Goal: Task Accomplishment & Management: Manage account settings

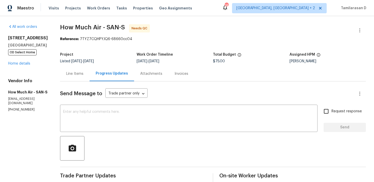
scroll to position [68, 0]
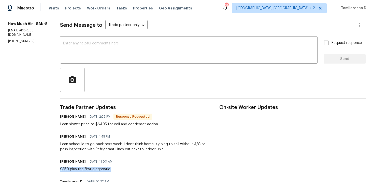
click at [135, 121] on div "Andy Mejia 08/28/2025 2:26 PM Response Requested I can slower price to $6495 fo…" at bounding box center [109, 120] width 98 height 14
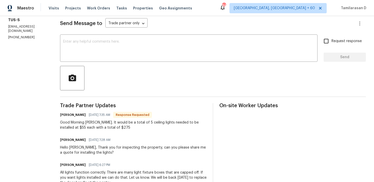
scroll to position [74, 0]
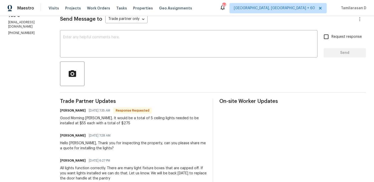
click at [104, 120] on div "Good Morning [PERSON_NAME]. It would be a total of 5 ceiling lights needed to b…" at bounding box center [133, 120] width 147 height 10
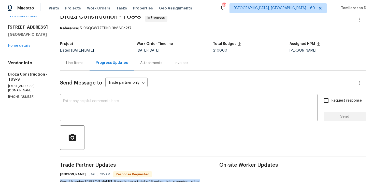
scroll to position [0, 0]
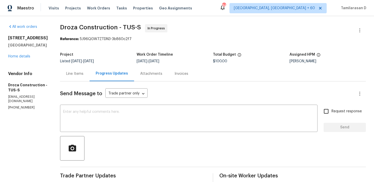
click at [86, 77] on div "Line Items" at bounding box center [75, 73] width 30 height 15
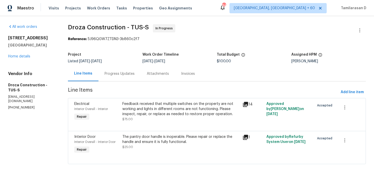
click at [156, 115] on div "Feedback received that multiple switches on the property are not working and li…" at bounding box center [181, 108] width 117 height 15
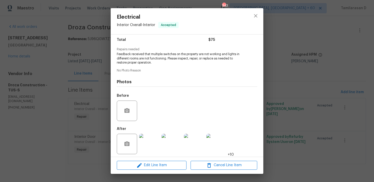
scroll to position [44, 0]
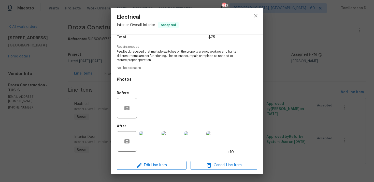
click at [145, 142] on img at bounding box center [149, 141] width 20 height 20
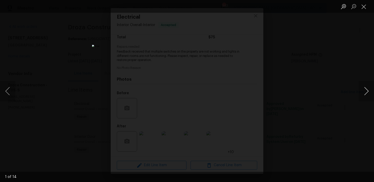
click at [366, 92] on button "Next image" at bounding box center [366, 91] width 15 height 20
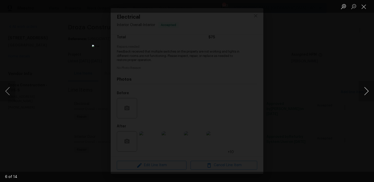
click at [366, 92] on button "Next image" at bounding box center [366, 91] width 15 height 20
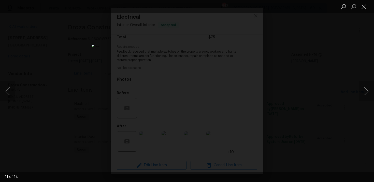
click at [366, 92] on button "Next image" at bounding box center [366, 91] width 15 height 20
click at [366, 91] on button "Next image" at bounding box center [366, 91] width 15 height 20
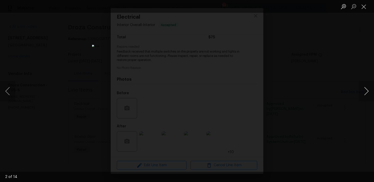
click at [366, 91] on button "Next image" at bounding box center [366, 91] width 15 height 20
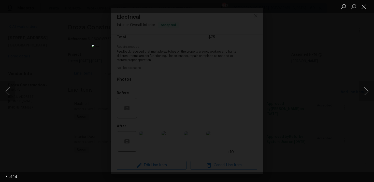
click at [366, 86] on button "Next image" at bounding box center [366, 91] width 15 height 20
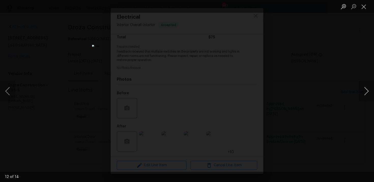
click at [366, 86] on button "Next image" at bounding box center [366, 91] width 15 height 20
click at [364, 7] on button "Close lightbox" at bounding box center [364, 6] width 10 height 9
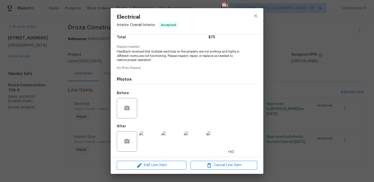
click at [83, 100] on div "Electrical Interior Overall - Interior Accepted Vendor Droza Construction Accou…" at bounding box center [187, 91] width 374 height 182
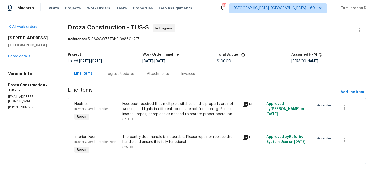
click at [154, 139] on div "The pantry door handle is inoperable. Please repair or replace the handle and e…" at bounding box center [181, 139] width 117 height 10
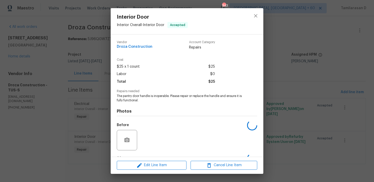
scroll to position [32, 0]
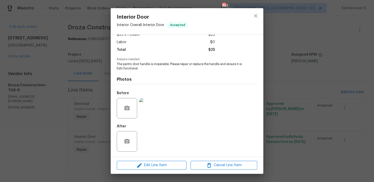
click at [149, 101] on img at bounding box center [149, 108] width 20 height 20
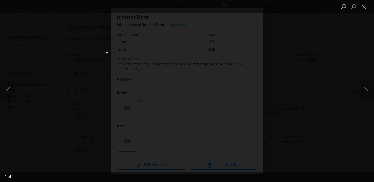
click at [73, 92] on div "Lightbox" at bounding box center [187, 91] width 374 height 182
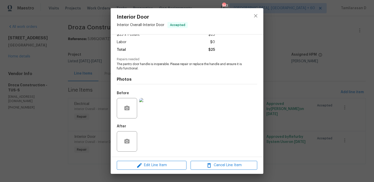
click at [80, 93] on div "Interior Door Interior Overall - Interior Door Accepted Vendor Droza Constructi…" at bounding box center [187, 91] width 374 height 182
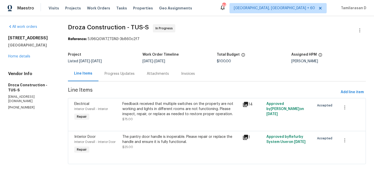
click at [114, 76] on div "Progress Updates" at bounding box center [120, 73] width 42 height 15
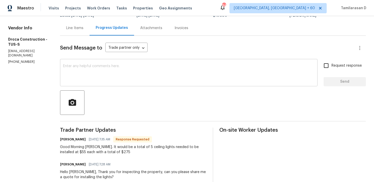
scroll to position [49, 0]
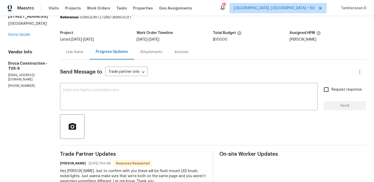
scroll to position [14, 0]
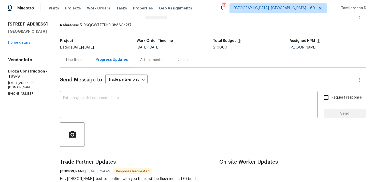
click at [80, 61] on div "Line Items" at bounding box center [74, 59] width 17 height 5
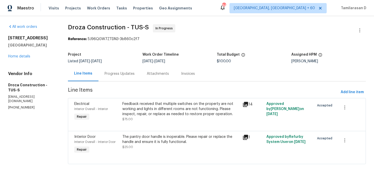
click at [176, 102] on div "Feedback received that multiple switches on the property are not working and li…" at bounding box center [181, 108] width 117 height 15
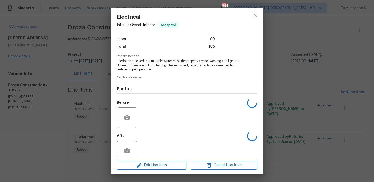
scroll to position [44, 0]
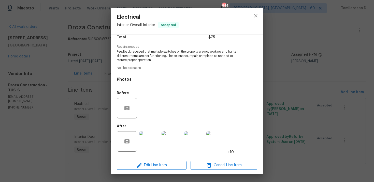
click at [154, 138] on img at bounding box center [149, 141] width 20 height 20
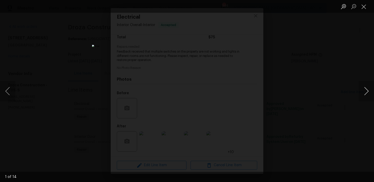
click at [365, 90] on button "Next image" at bounding box center [366, 91] width 15 height 20
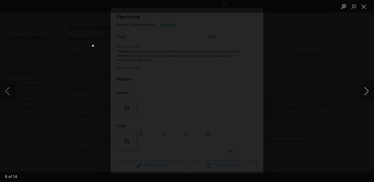
click at [365, 90] on button "Next image" at bounding box center [366, 91] width 15 height 20
click at [366, 7] on button "Close lightbox" at bounding box center [364, 6] width 10 height 9
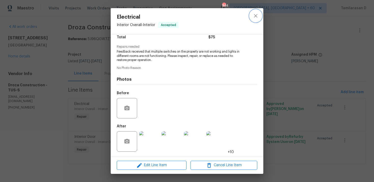
click at [251, 15] on button "close" at bounding box center [256, 16] width 12 height 12
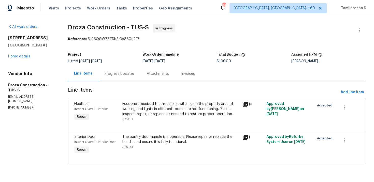
click at [126, 80] on div "Progress Updates" at bounding box center [120, 73] width 42 height 15
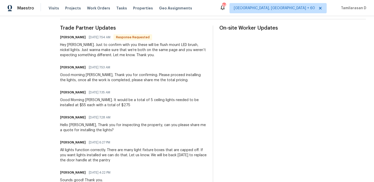
scroll to position [148, 0]
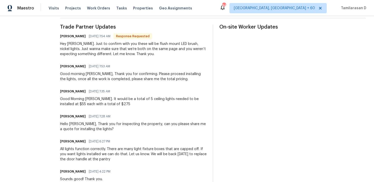
click at [137, 45] on div "Hey Anthony. Just to confirm with you these will be flush mount LED brush, nick…" at bounding box center [133, 48] width 147 height 15
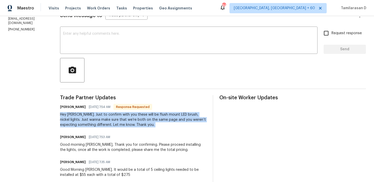
scroll to position [77, 0]
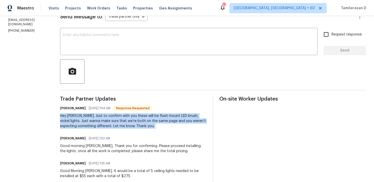
click at [147, 121] on div "Hey Anthony. Just to confirm with you these will be flush mount LED brush, nick…" at bounding box center [133, 120] width 147 height 15
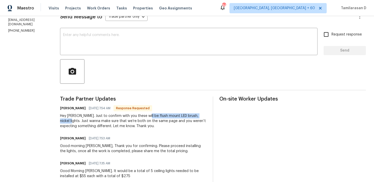
drag, startPoint x: 151, startPoint y: 115, endPoint x: 75, endPoint y: 121, distance: 75.9
click at [75, 121] on div "Hey Anthony. Just to confirm with you these will be flush mount LED brush, nick…" at bounding box center [133, 120] width 147 height 15
copy div "flush mount LED brush, nickel lights."
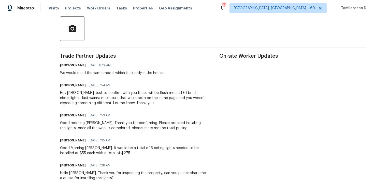
scroll to position [123, 0]
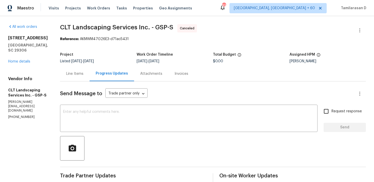
click at [20, 64] on div "1024 Longstone Way Spartanburg, SC 29306 Home details" at bounding box center [28, 49] width 40 height 29
click at [22, 63] on link "Home details" at bounding box center [19, 62] width 22 height 4
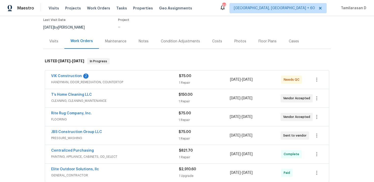
scroll to position [52, 0]
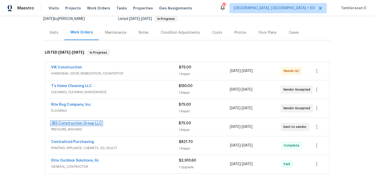
click at [89, 124] on link "JBS Construction Group LLC" at bounding box center [76, 123] width 51 height 4
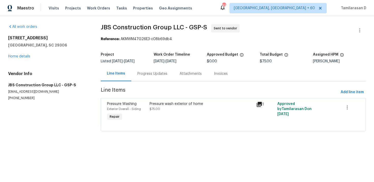
click at [135, 73] on div "Progress Updates" at bounding box center [152, 73] width 42 height 15
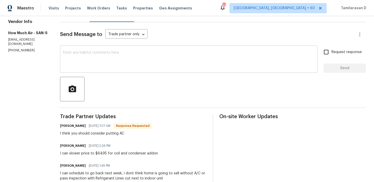
scroll to position [96, 0]
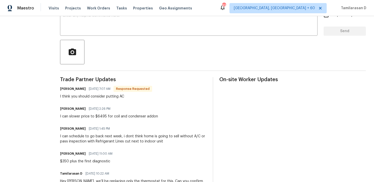
click at [107, 116] on div "I can slower price to $6495 for coil and condenser addon" at bounding box center [109, 116] width 98 height 5
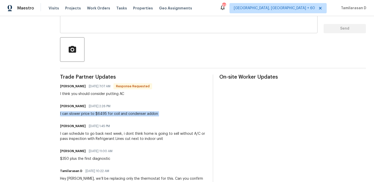
click at [87, 28] on textarea at bounding box center [189, 20] width 252 height 18
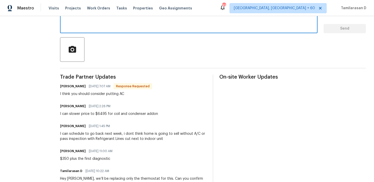
scroll to position [94, 0]
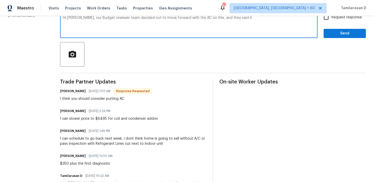
paste textarea "was built for heat only"
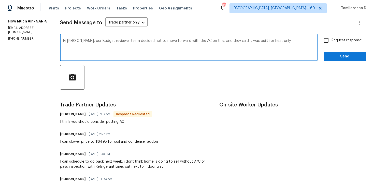
click at [273, 41] on textarea "Hi Andy, our Budget reviewer team decided not to move forward with the AC on th…" at bounding box center [189, 48] width 252 height 18
click at [233, 43] on textarea "Hi Andy, our Budget reviewer team decided not to move forward with the AC on th…" at bounding box center [189, 48] width 252 height 18
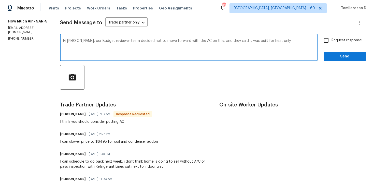
click at [233, 43] on textarea "Hi Andy, our Budget reviewer team decided not to move forward with the AC on th…" at bounding box center [189, 48] width 252 height 18
paste textarea "Reviewer team decided not to move forward with the AC on this since it was buil…"
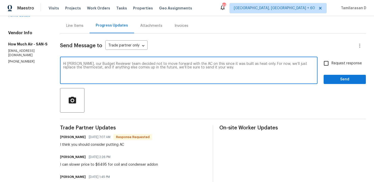
scroll to position [45, 0]
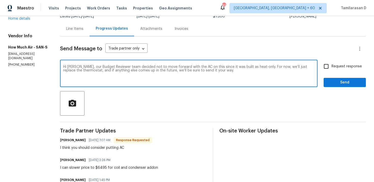
type textarea "Hi Andy, our Budget Reviewer team decided not to move forward with the AC on th…"
click at [330, 62] on input "Request response" at bounding box center [326, 66] width 11 height 11
checkbox input "true"
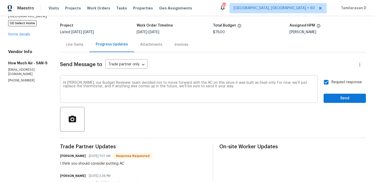
scroll to position [27, 0]
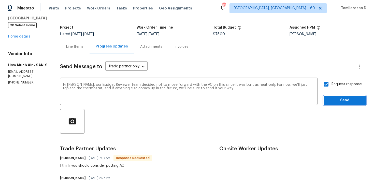
click at [331, 100] on span "Send" at bounding box center [345, 100] width 34 height 6
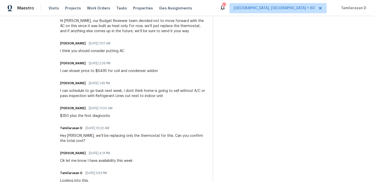
scroll to position [0, 0]
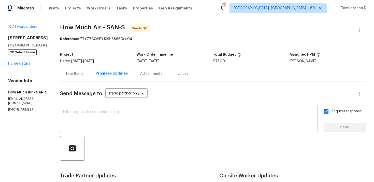
click at [103, 120] on textarea at bounding box center [189, 119] width 252 height 18
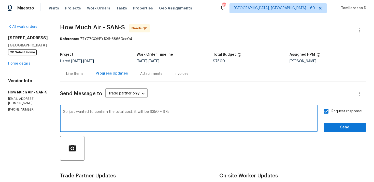
click at [138, 112] on textarea "So just wanted to confirm the total cost, it willl be $350 + $75" at bounding box center [189, 119] width 252 height 18
click at [171, 111] on textarea "So just wanted to confirm the total cost, it will be $350 + $75" at bounding box center [189, 119] width 252 height 18
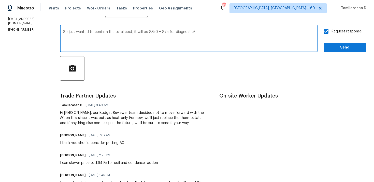
scroll to position [62, 0]
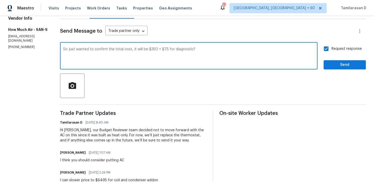
click at [170, 49] on textarea "So just wanted to confirm the total cost, it will be $350 + $75 for diagnostic?" at bounding box center [189, 56] width 252 height 18
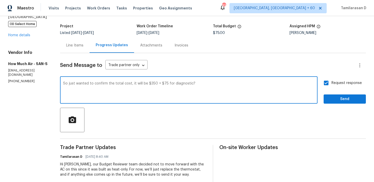
scroll to position [10, 0]
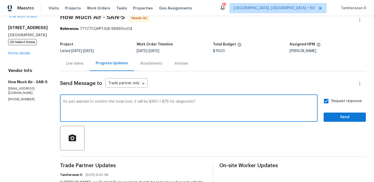
click at [198, 103] on textarea "So just wanted to confirm the total cost, it will be $350 + $75 for diagnostic?" at bounding box center [189, 109] width 252 height 18
click at [66, 100] on textarea "So just wanted to confirm the total cost, it will be $350 + $75 for diagnostic?" at bounding box center [189, 109] width 252 height 18
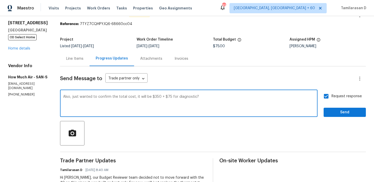
type textarea "Also, just wanted to confirm the total cost, it will be $350 + $75 for diagnost…"
click at [327, 111] on button "Send" at bounding box center [345, 111] width 42 height 9
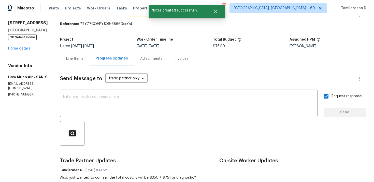
click at [77, 59] on div "Line Items" at bounding box center [74, 58] width 17 height 5
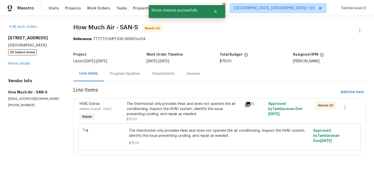
click at [168, 109] on div "The thermostat only provides Heat and does not operate the air conditioning. In…" at bounding box center [184, 108] width 115 height 15
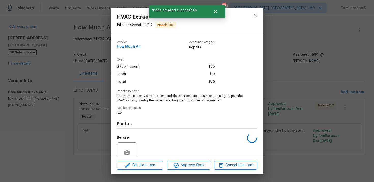
scroll to position [44, 0]
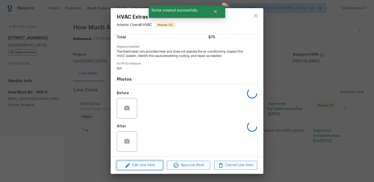
click at [151, 161] on button "Edit Line Item" at bounding box center [140, 164] width 46 height 9
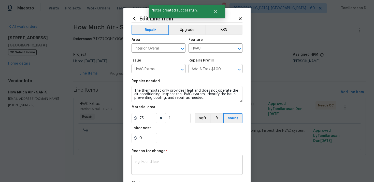
click at [151, 161] on textarea at bounding box center [187, 165] width 105 height 11
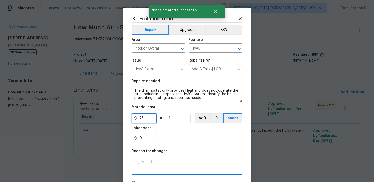
click at [144, 120] on input "75" at bounding box center [144, 118] width 25 height 10
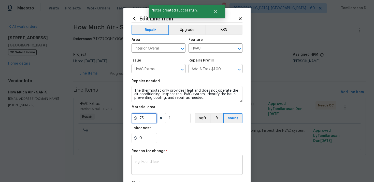
click at [144, 120] on input "75" at bounding box center [144, 118] width 25 height 10
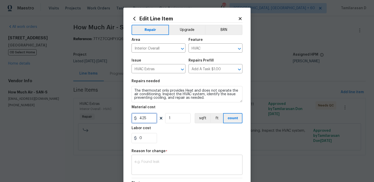
type input "425"
click at [161, 161] on textarea at bounding box center [187, 165] width 105 height 11
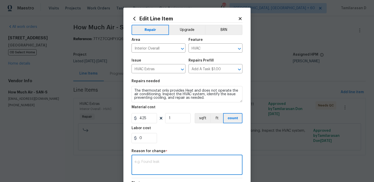
paste textarea "(TD) Updated cost per BR team approval."
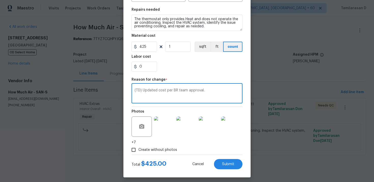
scroll to position [75, 0]
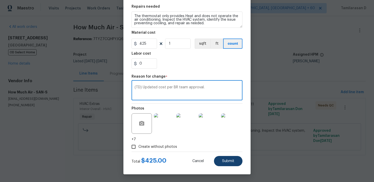
type textarea "(TD) Updated cost per BR team approval."
click at [225, 159] on span "Submit" at bounding box center [228, 161] width 12 height 4
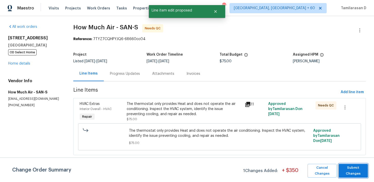
click at [365, 172] on span "Submit Changes" at bounding box center [354, 171] width 24 height 12
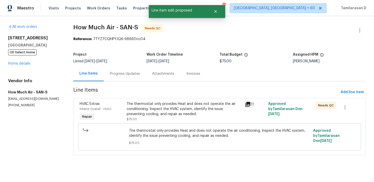
click at [122, 67] on div "Progress Updates" at bounding box center [125, 73] width 42 height 15
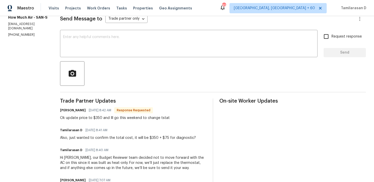
scroll to position [55, 0]
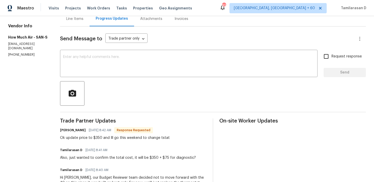
click at [77, 22] on div "Line Items" at bounding box center [75, 18] width 30 height 15
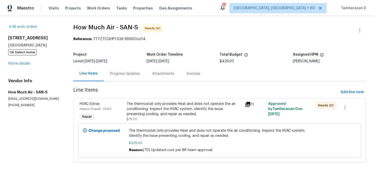
click at [157, 105] on div "The thermostat only provides Heat and does not operate the air conditioning. In…" at bounding box center [184, 108] width 115 height 15
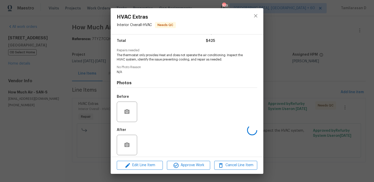
scroll to position [44, 0]
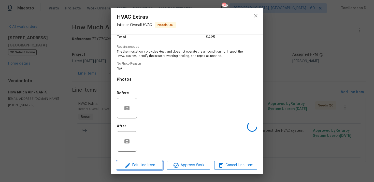
click at [141, 162] on span "Edit Line Item" at bounding box center [139, 165] width 43 height 6
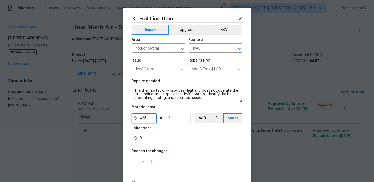
click at [143, 114] on input "425" at bounding box center [144, 118] width 25 height 10
type input "350"
click at [158, 163] on textarea at bounding box center [187, 165] width 105 height 11
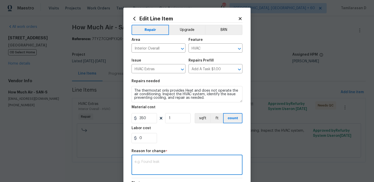
paste textarea "(TD) Updated cost per BR team approval."
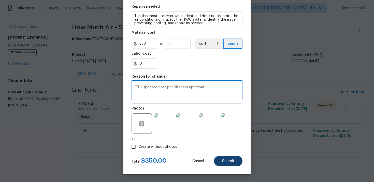
type textarea "(TD) Updated cost per BR team approval."
click at [228, 160] on span "Submit" at bounding box center [228, 161] width 12 height 4
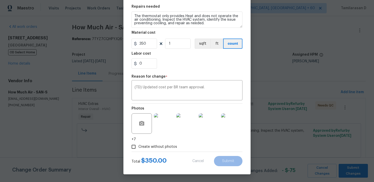
click at [355, 169] on body "Maestro Visits Projects Work Orders Tasks Properties Geo Assignments 829 Albuqu…" at bounding box center [187, 88] width 374 height 176
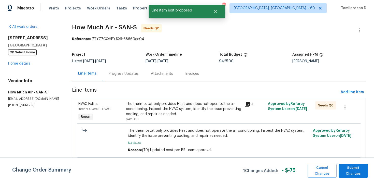
scroll to position [0, 0]
click at [350, 172] on span "Submit Changes" at bounding box center [354, 171] width 24 height 12
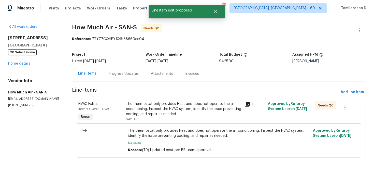
click at [129, 77] on div "Progress Updates" at bounding box center [124, 73] width 42 height 15
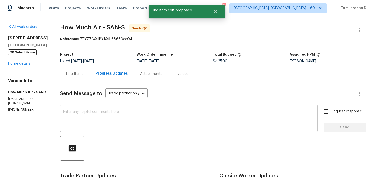
click at [130, 118] on textarea at bounding box center [189, 119] width 252 height 18
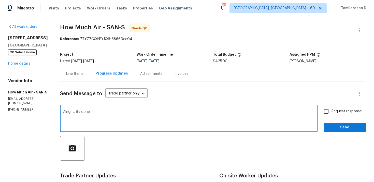
type textarea "Alright, its done!"
click at [350, 126] on span "Send" at bounding box center [345, 127] width 34 height 6
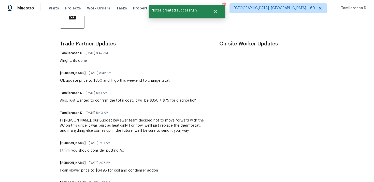
scroll to position [136, 0]
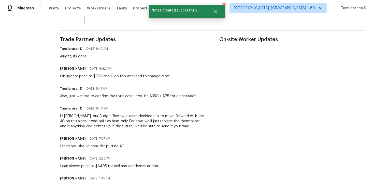
click at [115, 77] on div "Ok update price to $350 and Ill go this weekend to change tstat" at bounding box center [115, 76] width 110 height 5
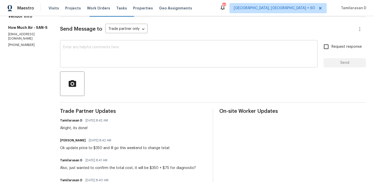
scroll to position [0, 0]
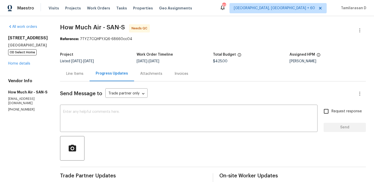
click at [72, 80] on div "Line Items" at bounding box center [75, 73] width 30 height 15
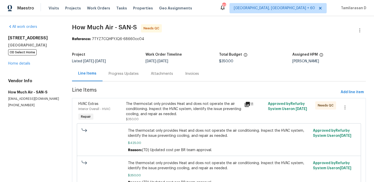
click at [120, 68] on div "Progress Updates" at bounding box center [124, 73] width 42 height 15
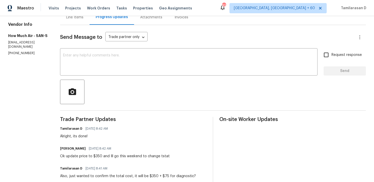
scroll to position [91, 0]
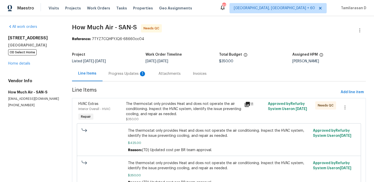
click at [131, 78] on div "Progress Updates 1" at bounding box center [128, 73] width 50 height 15
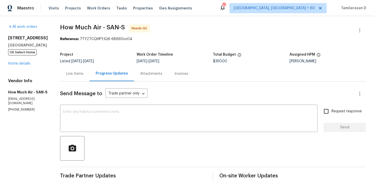
click at [129, 76] on div "Progress Updates" at bounding box center [112, 73] width 45 height 15
click at [123, 73] on div "Progress Updates" at bounding box center [112, 73] width 32 height 5
click at [126, 72] on div "Progress Updates" at bounding box center [112, 73] width 45 height 15
click at [123, 72] on div "Progress Updates" at bounding box center [112, 73] width 32 height 5
click at [127, 78] on div "Progress Updates" at bounding box center [112, 73] width 45 height 15
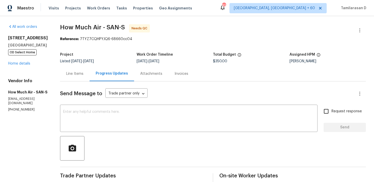
click at [122, 76] on div "Progress Updates" at bounding box center [112, 73] width 32 height 5
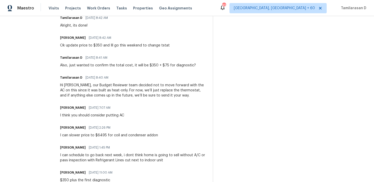
scroll to position [187, 0]
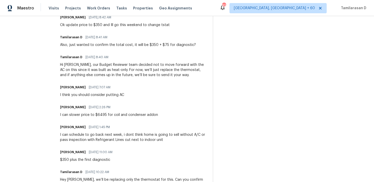
click at [77, 137] on div "I can schedule to go back next week, i dont think home is going to sell without…" at bounding box center [133, 137] width 147 height 10
click at [74, 162] on div "Trade Partner Updates Tamilarasan D [DATE] 8:42 AM Alright, its done! [PERSON_N…" at bounding box center [133, 142] width 147 height 312
click at [74, 162] on div "Trade Partner Updates Tamilarasan D 08/29/2025 8:42 AM Alright, its done! Andy …" at bounding box center [133, 142] width 147 height 312
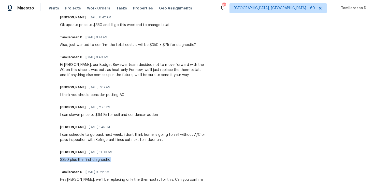
copy div "$350 plus the first diagnostic"
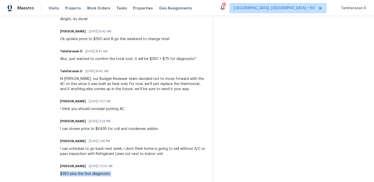
scroll to position [163, 0]
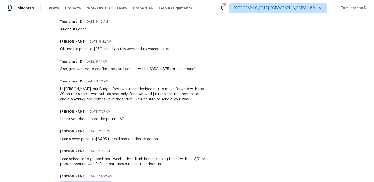
click at [76, 139] on div "I can slower price to $6495 for coil and condenser addon" at bounding box center [109, 138] width 98 height 5
click at [70, 158] on div "I can schedule to go back next week, i dont think home is going to sell without…" at bounding box center [133, 161] width 147 height 10
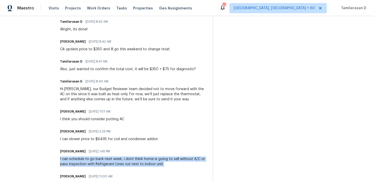
click at [70, 158] on div "I can schedule to go back next week, i dont think home is going to sell without…" at bounding box center [133, 161] width 147 height 10
copy div "I can schedule to go back next week, i dont think home is going to sell without…"
click at [88, 140] on div "I can slower price to $6495 for coil and condenser addon" at bounding box center [109, 138] width 98 height 5
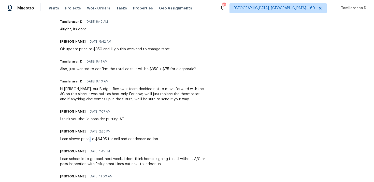
click at [88, 140] on div "I can slower price to $6495 for coil and condenser addon" at bounding box center [109, 138] width 98 height 5
copy div "I can slower price to $6495 for coil and condenser addon"
click at [96, 113] on span "08/29/2025 7:07 AM" at bounding box center [100, 111] width 22 height 5
click at [96, 117] on div "I think you should consider putting AC" at bounding box center [92, 118] width 64 height 5
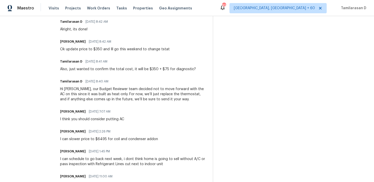
click at [96, 117] on div "I think you should consider putting AC" at bounding box center [92, 118] width 64 height 5
copy div "I think you should consider putting AC"
click at [87, 51] on div "Ok update price to $350 and Ill go this weekend to change tstat" at bounding box center [115, 49] width 110 height 5
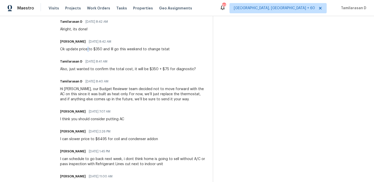
click at [87, 51] on div "Ok update price to $350 and Ill go this weekend to change tstat" at bounding box center [115, 49] width 110 height 5
copy div "Ok update price to $350 and Ill go this weekend to change tstat"
click at [115, 51] on div "Ok update price to $350 and Ill go this weekend to change tstat" at bounding box center [115, 49] width 110 height 5
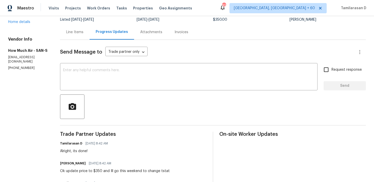
scroll to position [0, 0]
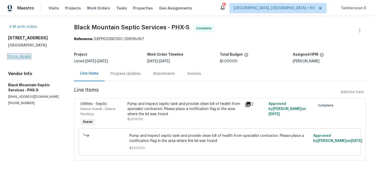
click at [23, 56] on link "Home details" at bounding box center [19, 57] width 22 height 4
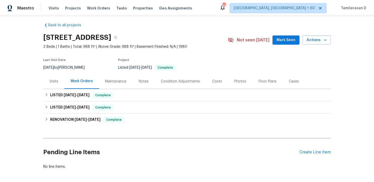
scroll to position [1, 0]
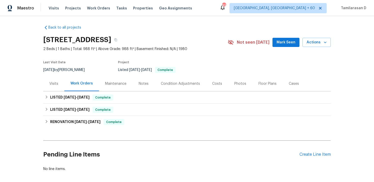
click at [94, 74] on div "Last Visit Date [DATE] by [PERSON_NAME] Project Listed [DATE] - [DATE] Complete" at bounding box center [129, 67] width 173 height 18
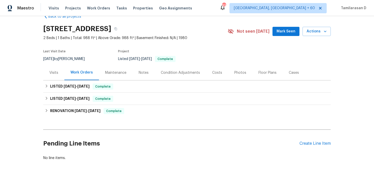
scroll to position [25, 0]
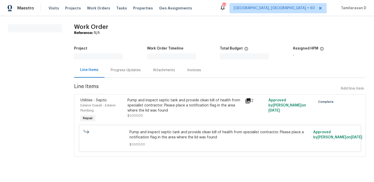
click at [123, 72] on div "Progress Updates" at bounding box center [126, 69] width 30 height 5
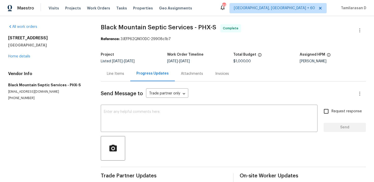
click at [23, 53] on div "[STREET_ADDRESS] Home details" at bounding box center [48, 46] width 80 height 23
click at [22, 55] on link "Home details" at bounding box center [19, 57] width 22 height 4
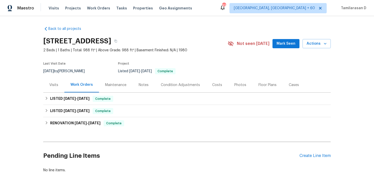
click at [100, 67] on div "Last Visit Date 8/6/2025 by Scott Nicol Project Listed 8/20/2025 - 8/30/2025 Co…" at bounding box center [129, 68] width 173 height 18
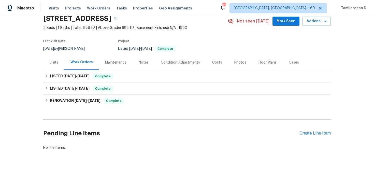
scroll to position [25, 0]
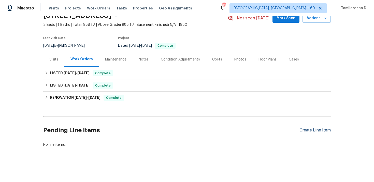
click at [309, 132] on div "Create Line Item" at bounding box center [315, 130] width 31 height 5
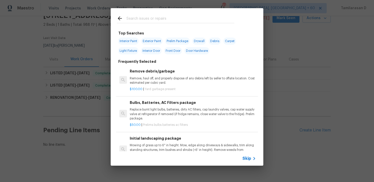
click at [243, 155] on div "Skip" at bounding box center [250, 158] width 15 height 6
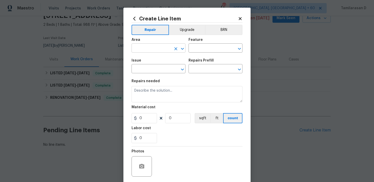
click at [151, 46] on input "text" at bounding box center [152, 49] width 40 height 8
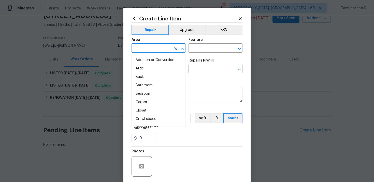
type input "i"
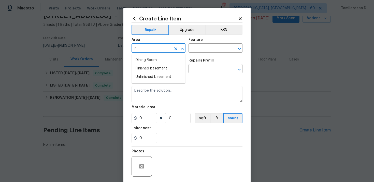
type input "n"
type input "i"
click at [154, 62] on li "HVAC" at bounding box center [159, 60] width 54 height 8
type input "HVAC"
click at [203, 46] on input "text" at bounding box center [209, 49] width 40 height 8
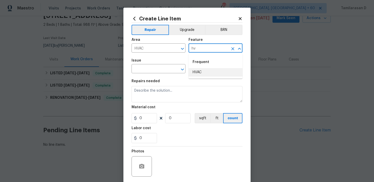
click at [211, 73] on li "HVAC" at bounding box center [216, 72] width 54 height 8
type input "HVAC"
click at [171, 71] on input "text" at bounding box center [152, 69] width 40 height 8
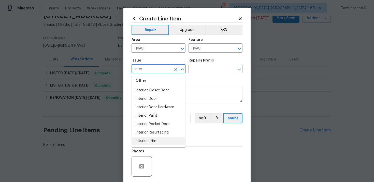
scroll to position [0, 0]
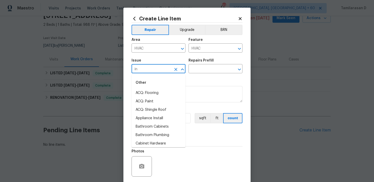
type input "i"
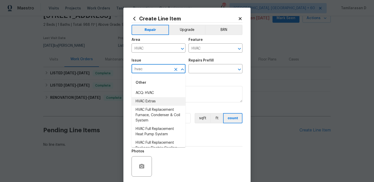
click at [157, 100] on li "HVAC Extras" at bounding box center [159, 101] width 54 height 8
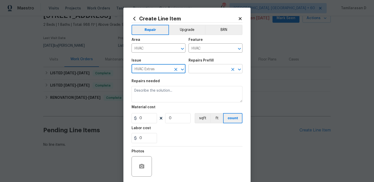
type input "HVAC Extras"
click at [205, 66] on input "text" at bounding box center [209, 69] width 40 height 8
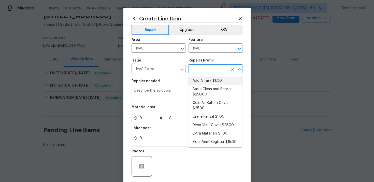
click at [201, 80] on li "Add A Task $1.00" at bounding box center [216, 80] width 54 height 8
type input "Add A Task $1.00"
type textarea "HPM to detail"
type input "1"
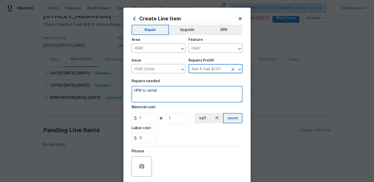
click at [149, 98] on textarea "HPM to detail" at bounding box center [187, 94] width 111 height 16
paste textarea "The thermostat is on and displaying, but the HVAC is not blowing cold air. Plea…"
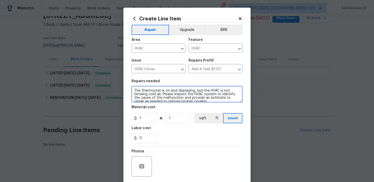
scroll to position [1, 0]
type textarea "The thermostat is on and displaying, but the HVAC is not blowing cold air. Plea…"
click at [144, 124] on section "Repairs needed The thermostat is on and displaying, but the HVAC is not blowing…" at bounding box center [187, 111] width 111 height 70
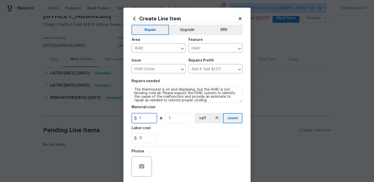
click at [145, 122] on input "1" at bounding box center [144, 118] width 25 height 10
type input "75"
click at [170, 137] on div "0" at bounding box center [187, 138] width 111 height 10
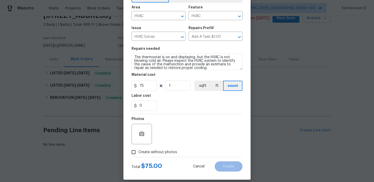
scroll to position [38, 0]
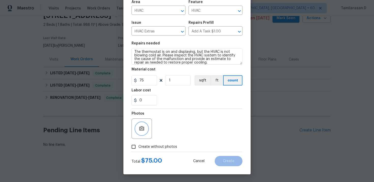
click at [142, 125] on icon "button" at bounding box center [142, 128] width 6 height 6
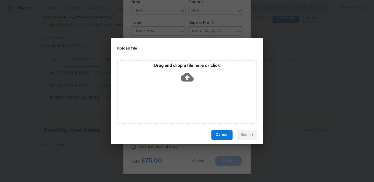
click at [185, 71] on icon at bounding box center [187, 77] width 13 height 13
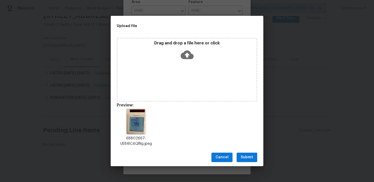
click at [252, 157] on span "Submit" at bounding box center [247, 157] width 12 height 6
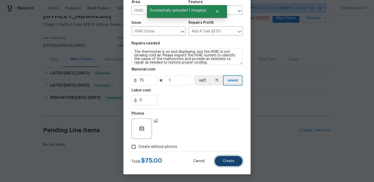
click at [228, 161] on span "Create" at bounding box center [228, 161] width 11 height 4
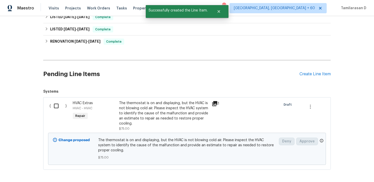
scroll to position [89, 0]
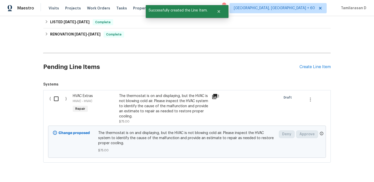
click at [55, 104] on input "checkbox" at bounding box center [58, 98] width 15 height 11
click at [59, 96] on input "checkbox" at bounding box center [58, 98] width 15 height 11
checkbox input "true"
click at [355, 164] on div "Cancel (1) Item Create Work Order" at bounding box center [187, 169] width 374 height 26
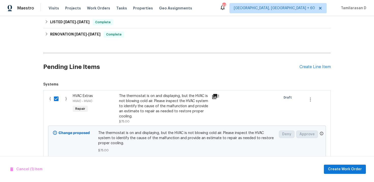
click at [336, 164] on div "Cancel (1) Item Create Work Order" at bounding box center [187, 169] width 374 height 26
click at [329, 168] on button "Create Work Order" at bounding box center [345, 168] width 42 height 9
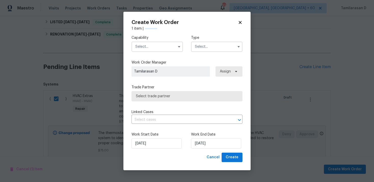
click at [213, 46] on input "text" at bounding box center [216, 47] width 51 height 10
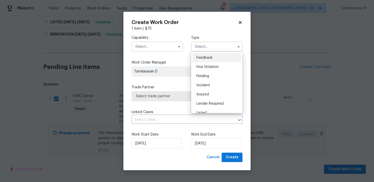
click at [202, 53] on div "Feedback" at bounding box center [217, 57] width 49 height 9
type input "Feedback"
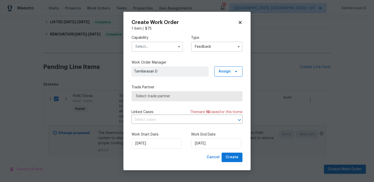
click at [164, 51] on input "text" at bounding box center [157, 47] width 51 height 10
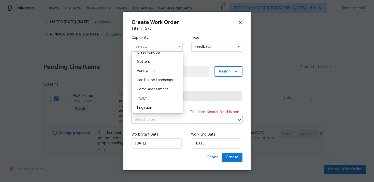
scroll to position [272, 0]
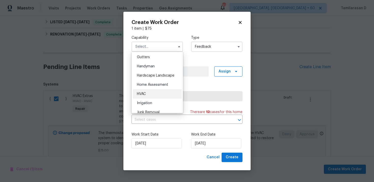
click at [147, 93] on div "HVAC" at bounding box center [157, 93] width 49 height 9
type input "HVAC"
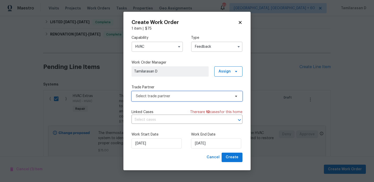
click at [158, 93] on span "Select trade partner" at bounding box center [183, 95] width 95 height 5
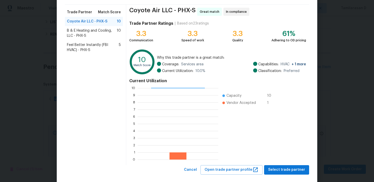
scroll to position [39, 0]
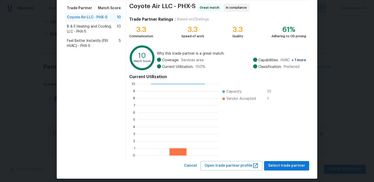
click at [78, 46] on span "Feel Better Instantly (FBI HVAC) - PHX-S" at bounding box center [93, 43] width 52 height 10
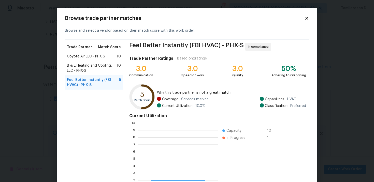
scroll to position [71, 81]
click at [83, 61] on div "Coyote Air LLC - PHX-S 10" at bounding box center [94, 56] width 58 height 9
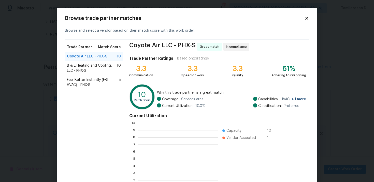
click at [84, 65] on span "B & E Heating and Cooling, LLC - PHX-S" at bounding box center [92, 68] width 50 height 10
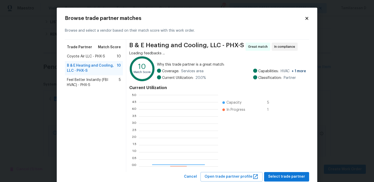
scroll to position [71, 79]
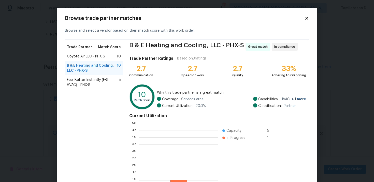
click at [80, 58] on span "Coyote Air LLC - PHX-S" at bounding box center [86, 56] width 38 height 5
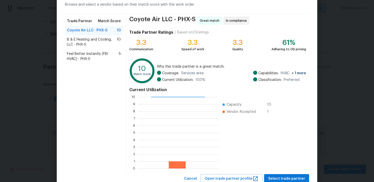
scroll to position [34, 0]
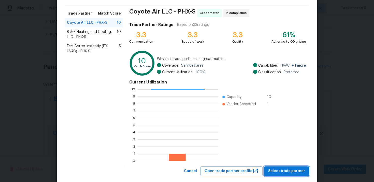
click at [286, 169] on span "Select trade partner" at bounding box center [286, 171] width 37 height 6
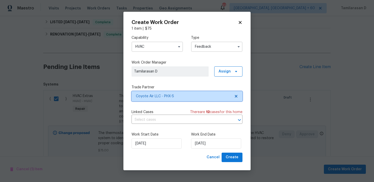
scroll to position [0, 0]
click at [197, 138] on div "29/08/2025" at bounding box center [216, 143] width 50 height 10
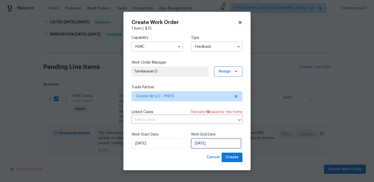
click at [199, 143] on input "29/08/2025" at bounding box center [216, 143] width 50 height 10
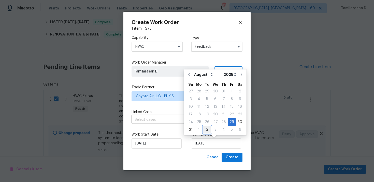
click at [204, 130] on div "2" at bounding box center [207, 129] width 8 height 7
type input "02/09/2025"
select select "8"
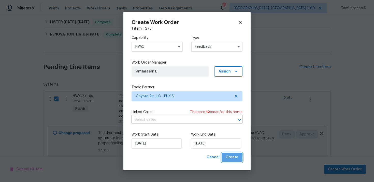
click at [231, 158] on span "Create" at bounding box center [232, 157] width 13 height 6
checkbox input "false"
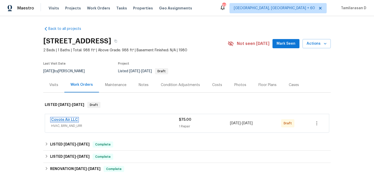
click at [63, 119] on link "Coyote Air LLC" at bounding box center [64, 120] width 27 height 4
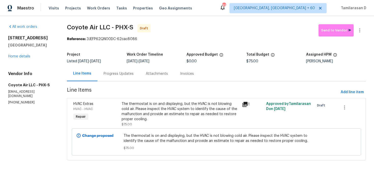
click at [125, 79] on div "Progress Updates" at bounding box center [119, 73] width 42 height 15
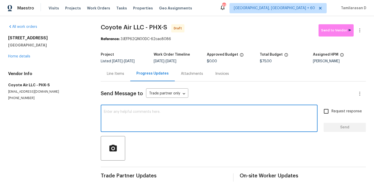
click at [124, 124] on textarea at bounding box center [209, 119] width 211 height 18
paste textarea "Hey, this is Tamil from Opendoor. I’m confirming you received the WO for the pr…"
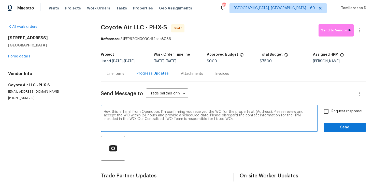
click at [262, 111] on textarea "Hey, this is Tamil from Opendoor. I’m confirming you received the WO for the pr…" at bounding box center [209, 119] width 211 height 18
paste textarea "[STREET_ADDRESS]"
type textarea "Hey, this is Tamil from Opendoor. I’m confirming you received the WO for the pr…"
click at [330, 107] on input "Request response" at bounding box center [326, 111] width 11 height 11
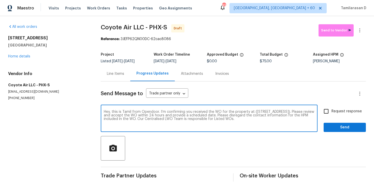
checkbox input "true"
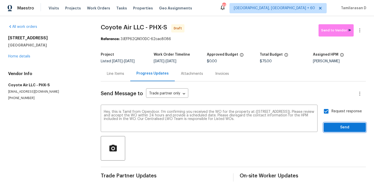
click at [343, 129] on span "Send" at bounding box center [345, 127] width 34 height 6
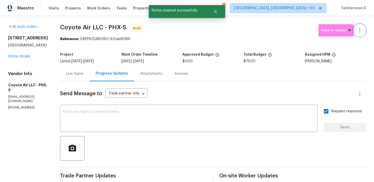
click at [361, 31] on icon "button" at bounding box center [360, 30] width 6 height 6
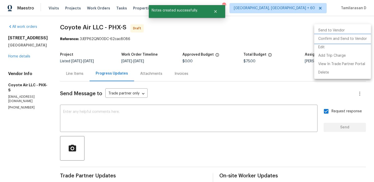
click at [339, 39] on li "Confirm and Send to Vendor" at bounding box center [343, 39] width 57 height 8
click at [272, 32] on div at bounding box center [187, 91] width 374 height 182
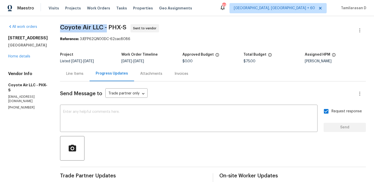
drag, startPoint x: 59, startPoint y: 27, endPoint x: 106, endPoint y: 27, distance: 46.4
click at [106, 27] on span "Coyote Air LLC - PHX-S" at bounding box center [93, 27] width 66 height 6
copy span "Coyote Air LLC -"
click at [69, 16] on div "All work orders 261 W 21st Ave Apache Junction, AZ 85120 Home details Vendor In…" at bounding box center [187, 120] width 374 height 208
click at [51, 22] on div "All work orders 261 W 21st Ave Apache Junction, AZ 85120 Home details Vendor In…" at bounding box center [187, 120] width 374 height 208
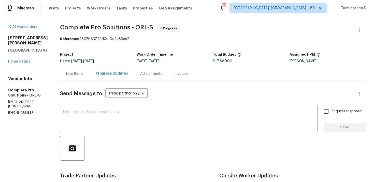
click at [84, 74] on div "Line Items" at bounding box center [74, 73] width 17 height 5
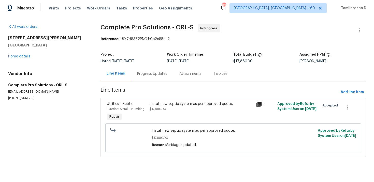
click at [141, 75] on div "Progress Updates" at bounding box center [152, 73] width 30 height 5
